Goal: Information Seeking & Learning: Learn about a topic

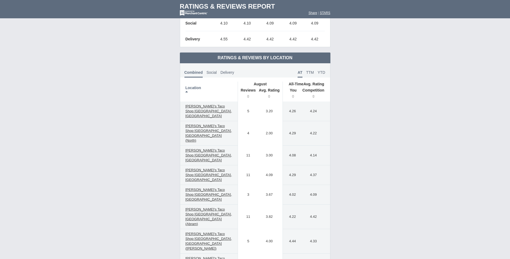
scroll to position [242, 0]
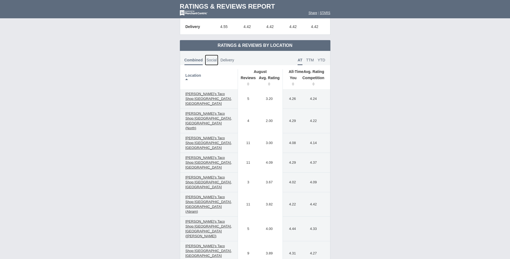
click at [210, 61] on span "Social" at bounding box center [211, 60] width 10 height 4
click at [308, 59] on span "TTM" at bounding box center [310, 60] width 8 height 4
click at [323, 59] on span "YTD" at bounding box center [322, 60] width 8 height 4
click at [297, 61] on link "AT" at bounding box center [300, 60] width 8 height 11
click at [249, 84] on th "Reviews" at bounding box center [247, 81] width 18 height 15
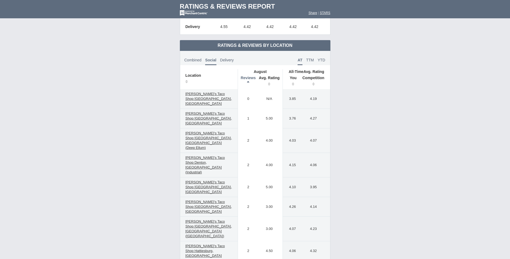
click at [249, 82] on th "Reviews" at bounding box center [247, 81] width 18 height 15
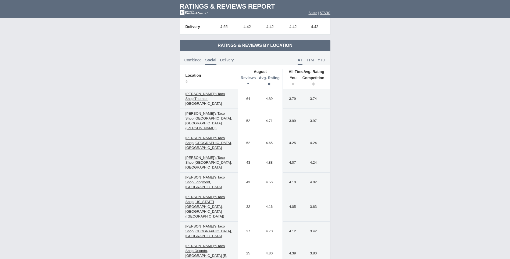
click at [269, 86] on th "Avg. Rating" at bounding box center [269, 81] width 27 height 15
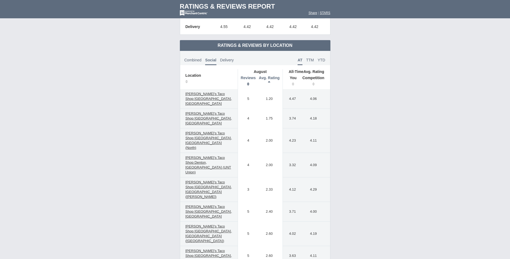
click at [247, 84] on th "Reviews" at bounding box center [247, 81] width 18 height 15
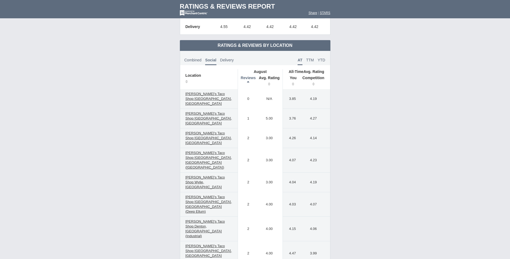
click at [249, 82] on th "Reviews" at bounding box center [247, 81] width 18 height 15
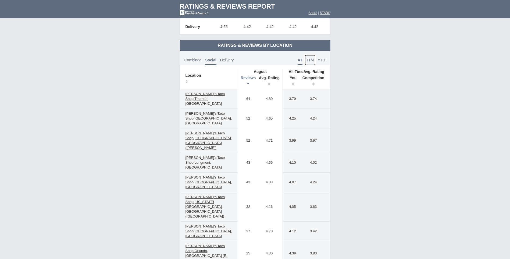
click at [312, 59] on span "TTM" at bounding box center [310, 60] width 8 height 4
click at [300, 60] on span "AT" at bounding box center [300, 60] width 5 height 4
click at [270, 86] on th "Avg. Rating" at bounding box center [269, 81] width 27 height 15
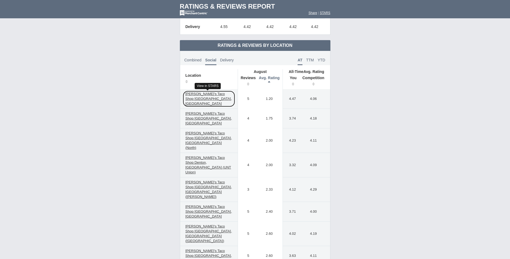
click at [219, 94] on span "[PERSON_NAME]'s Taco Shop [GEOGRAPHIC_DATA], [GEOGRAPHIC_DATA]" at bounding box center [209, 99] width 47 height 14
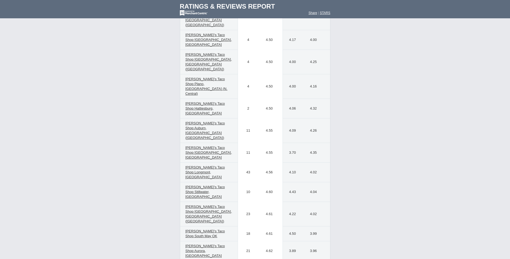
scroll to position [1909, 0]
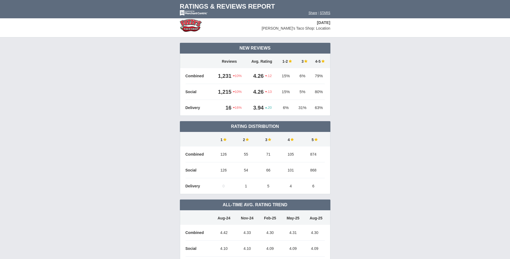
scroll to position [0, 0]
